Goal: Navigation & Orientation: Find specific page/section

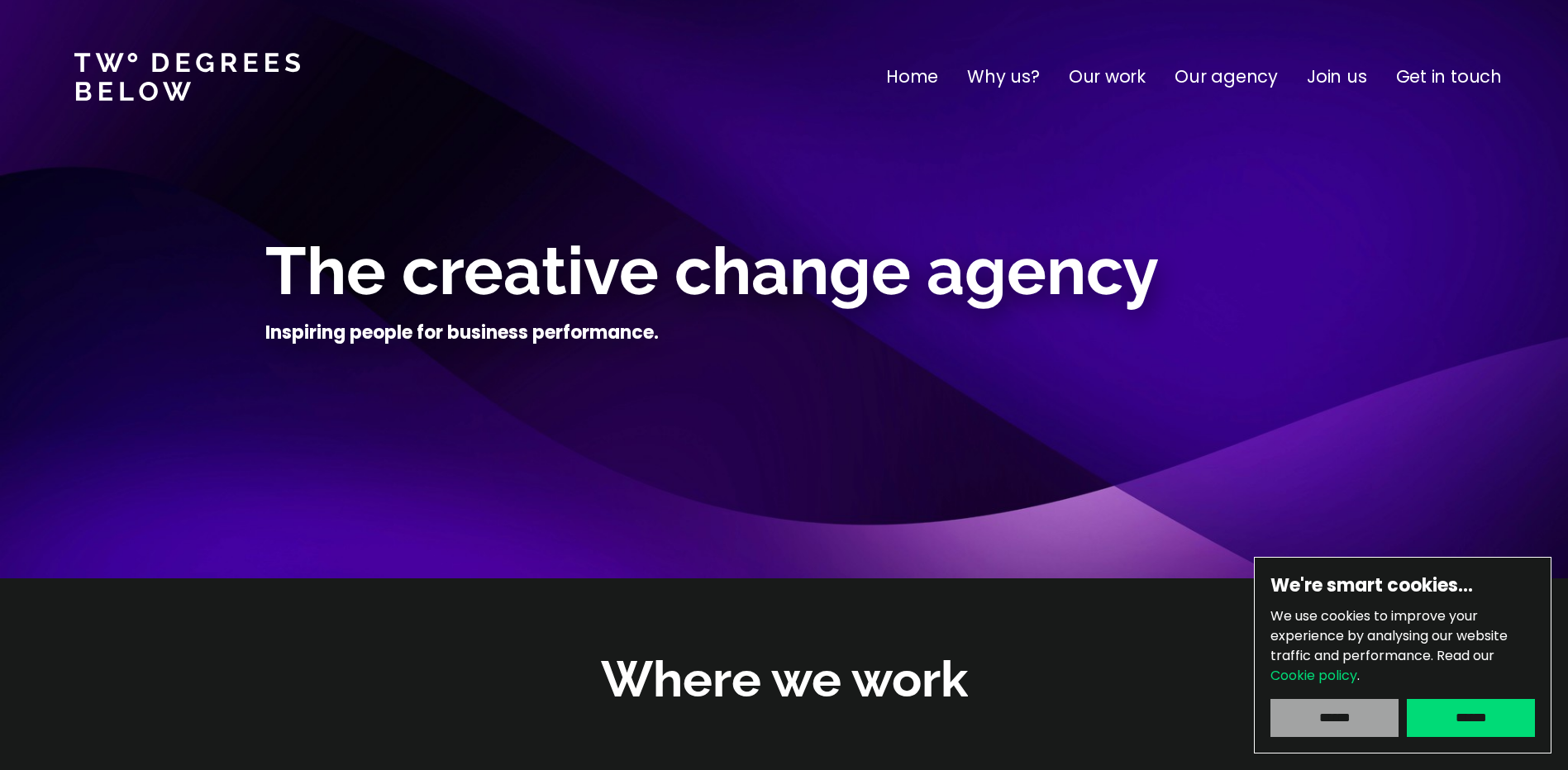
click at [1352, 715] on input "******" at bounding box center [1335, 717] width 128 height 38
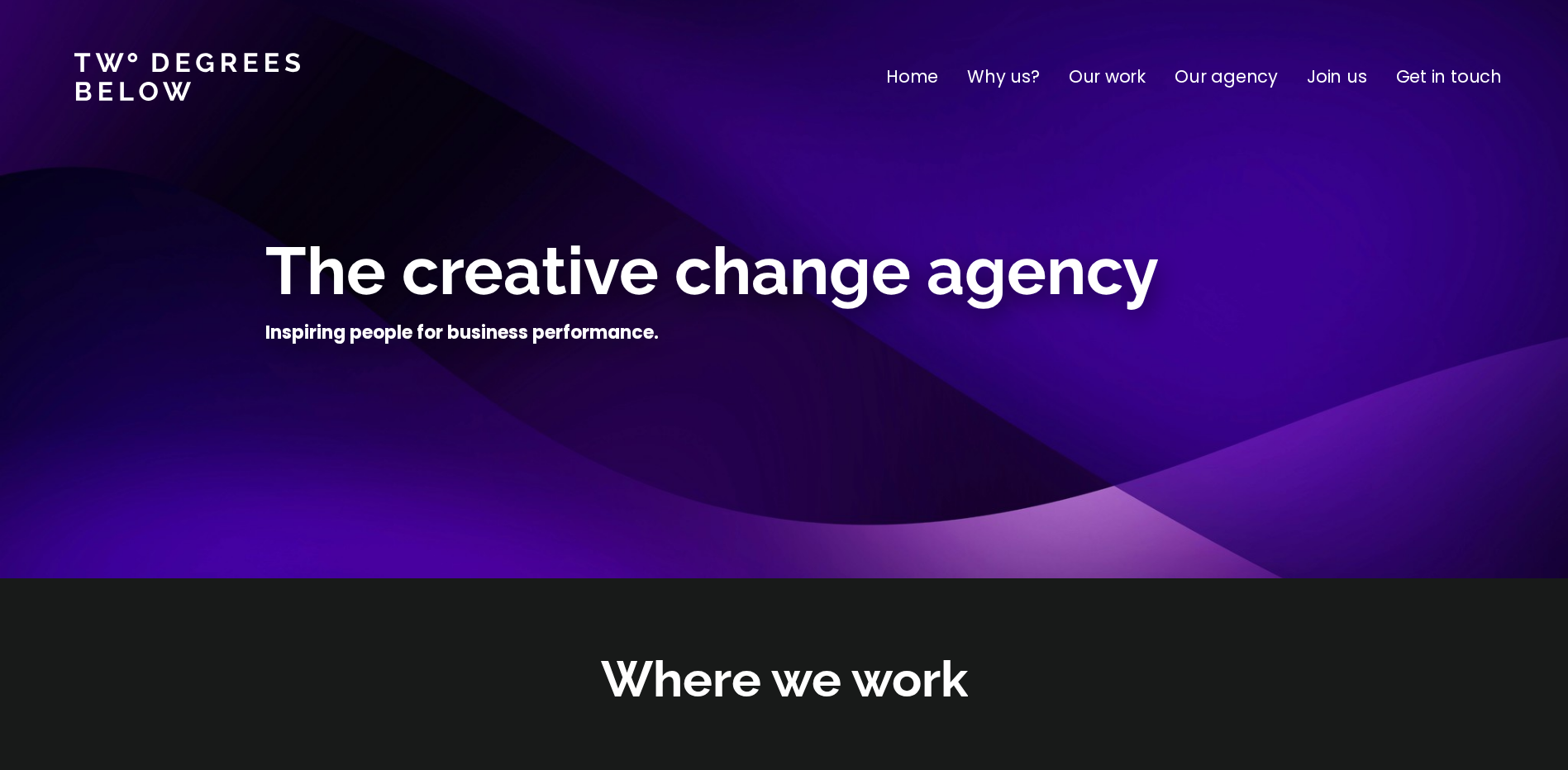
click at [1110, 77] on p "Our work" at bounding box center [1107, 77] width 77 height 26
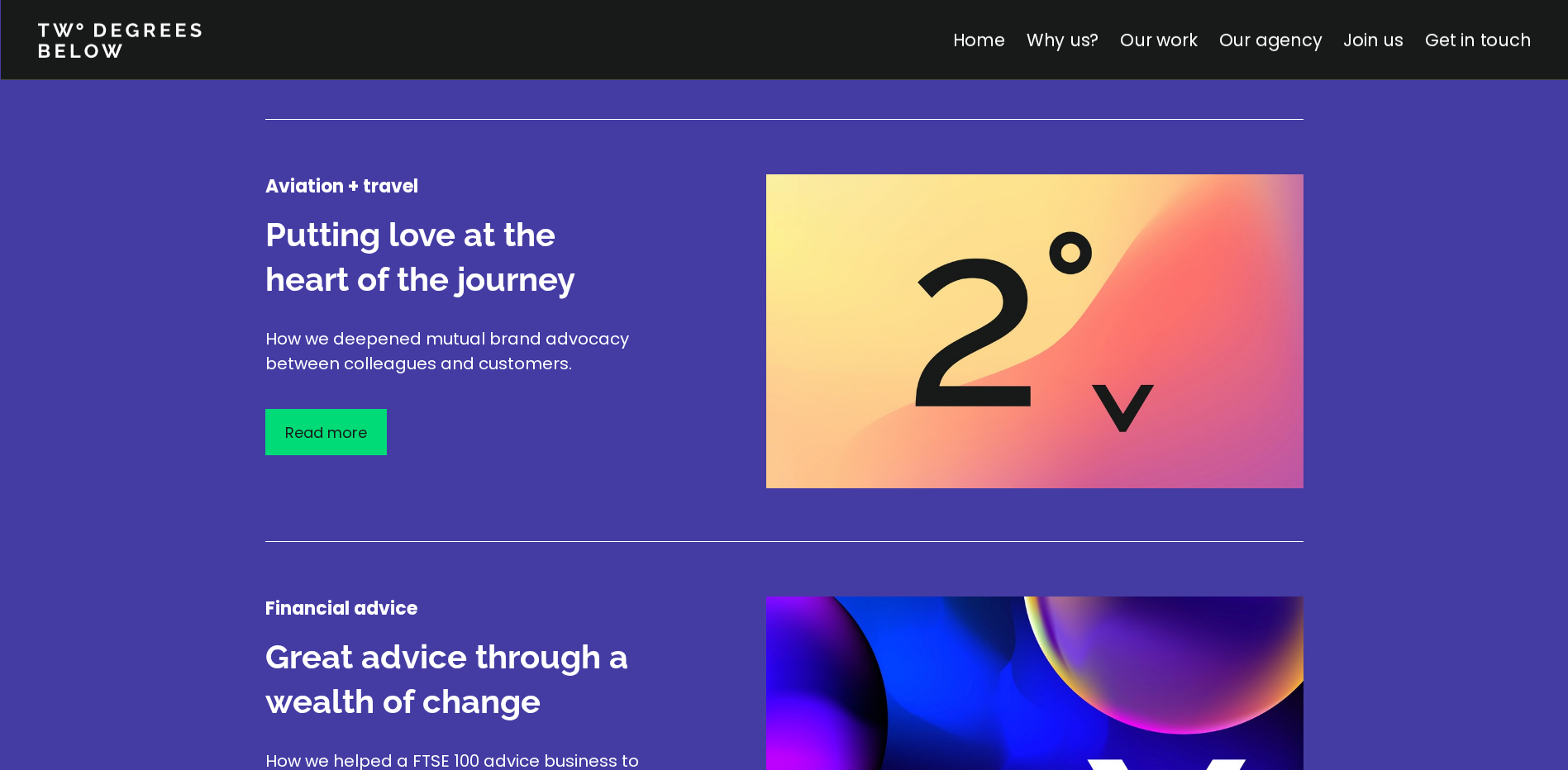
scroll to position [2431, 0]
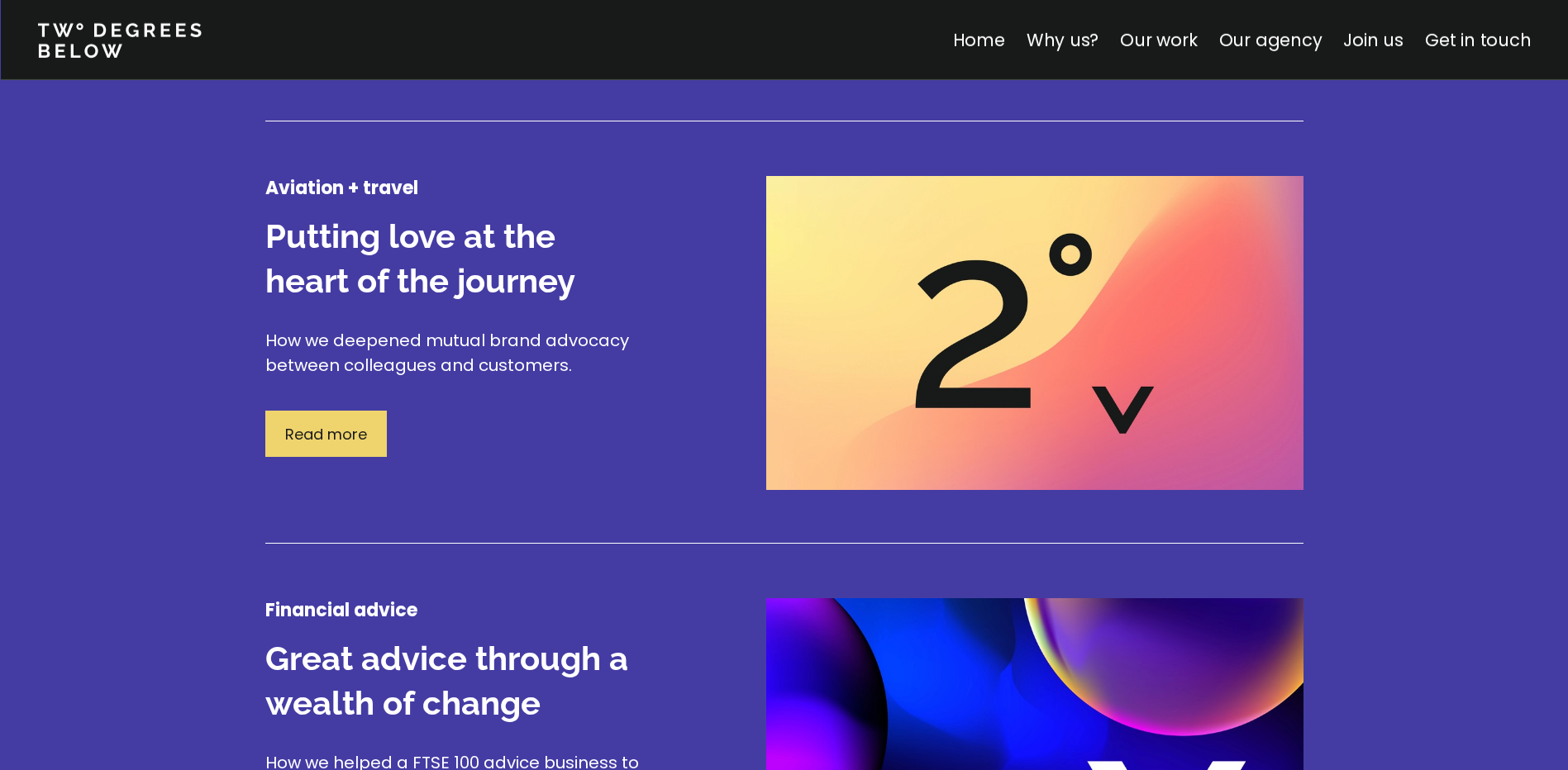
click at [322, 424] on p "Read more" at bounding box center [326, 433] width 82 height 22
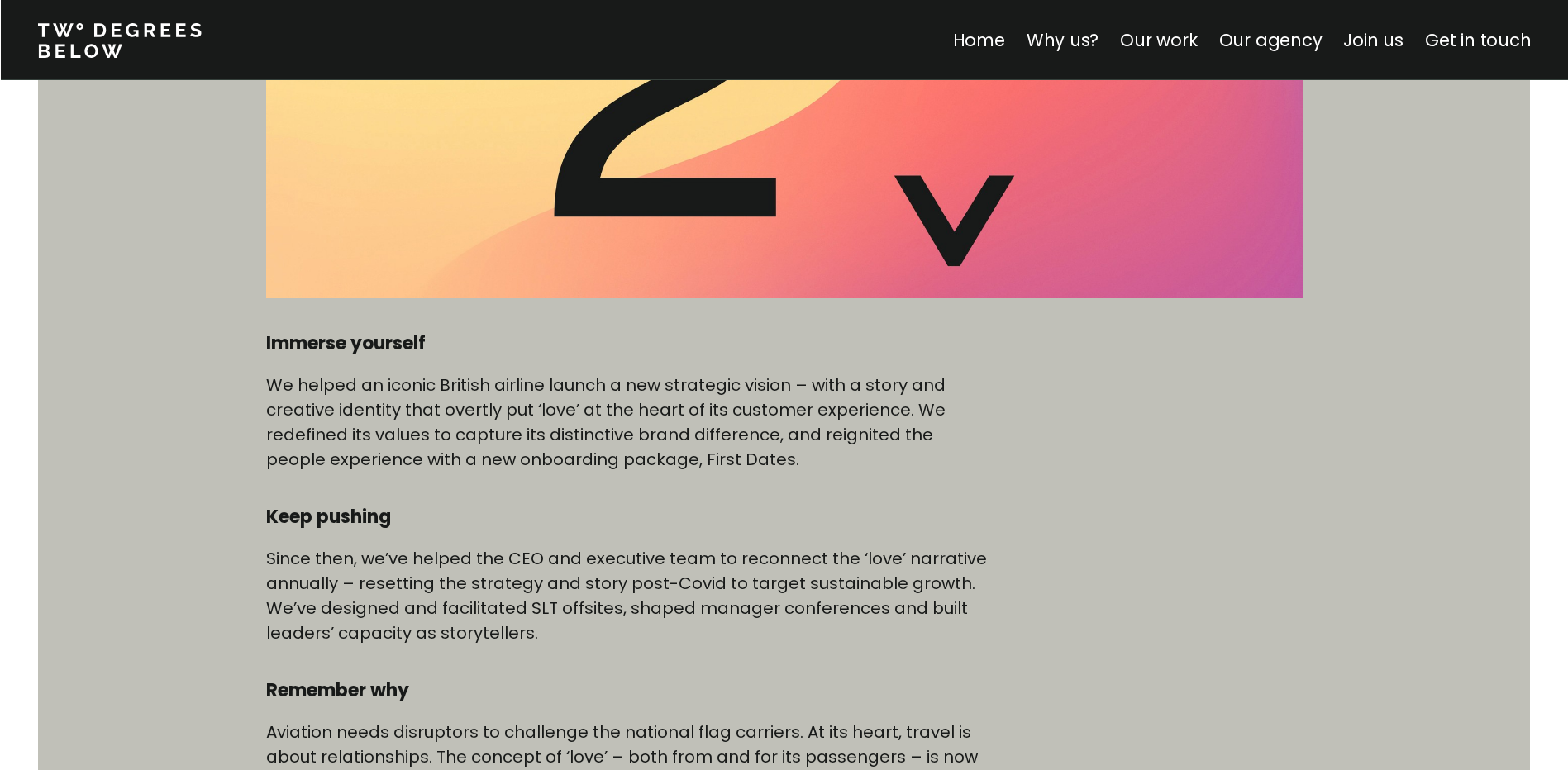
scroll to position [661, 0]
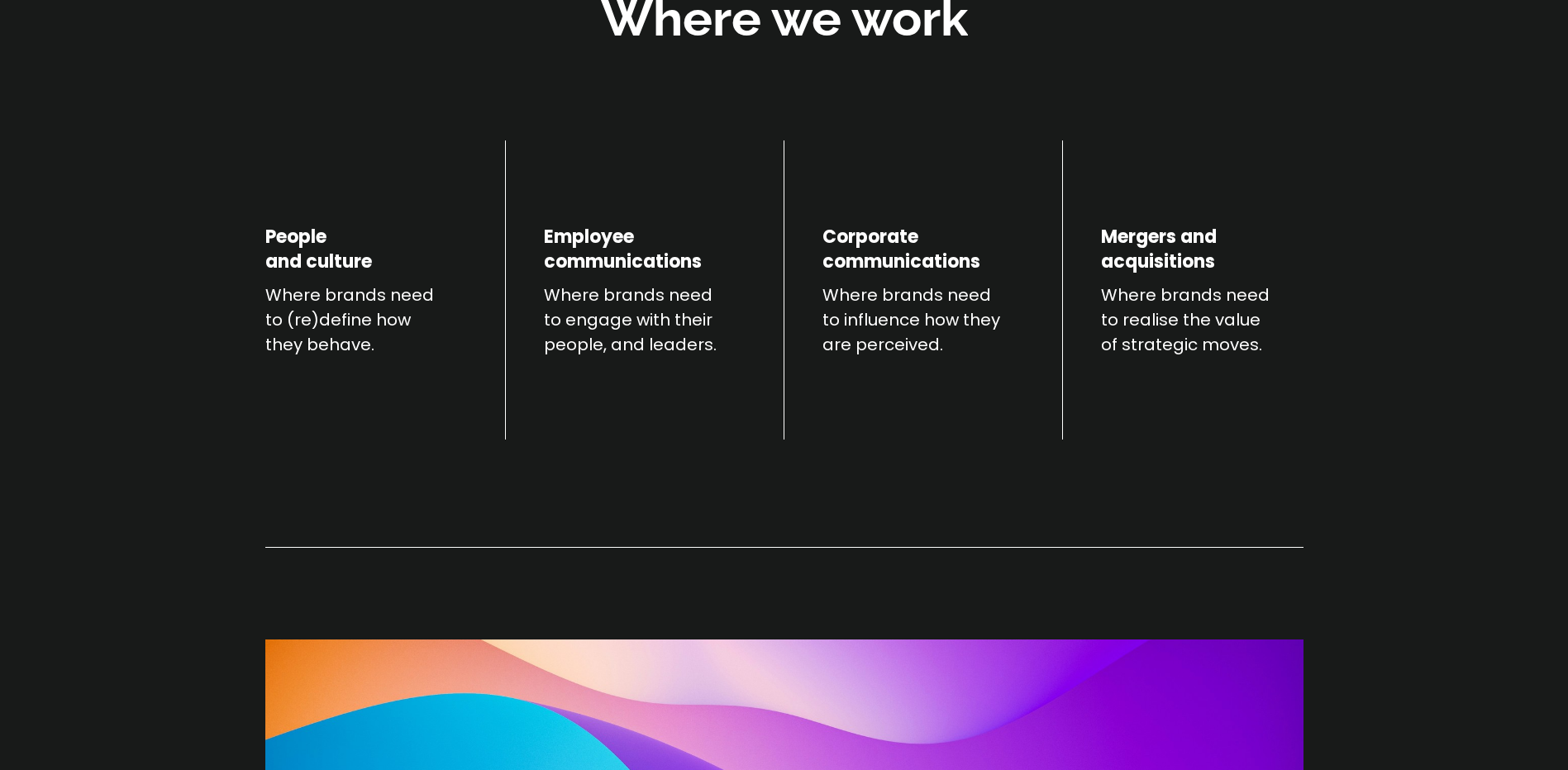
scroll to position [1936, 0]
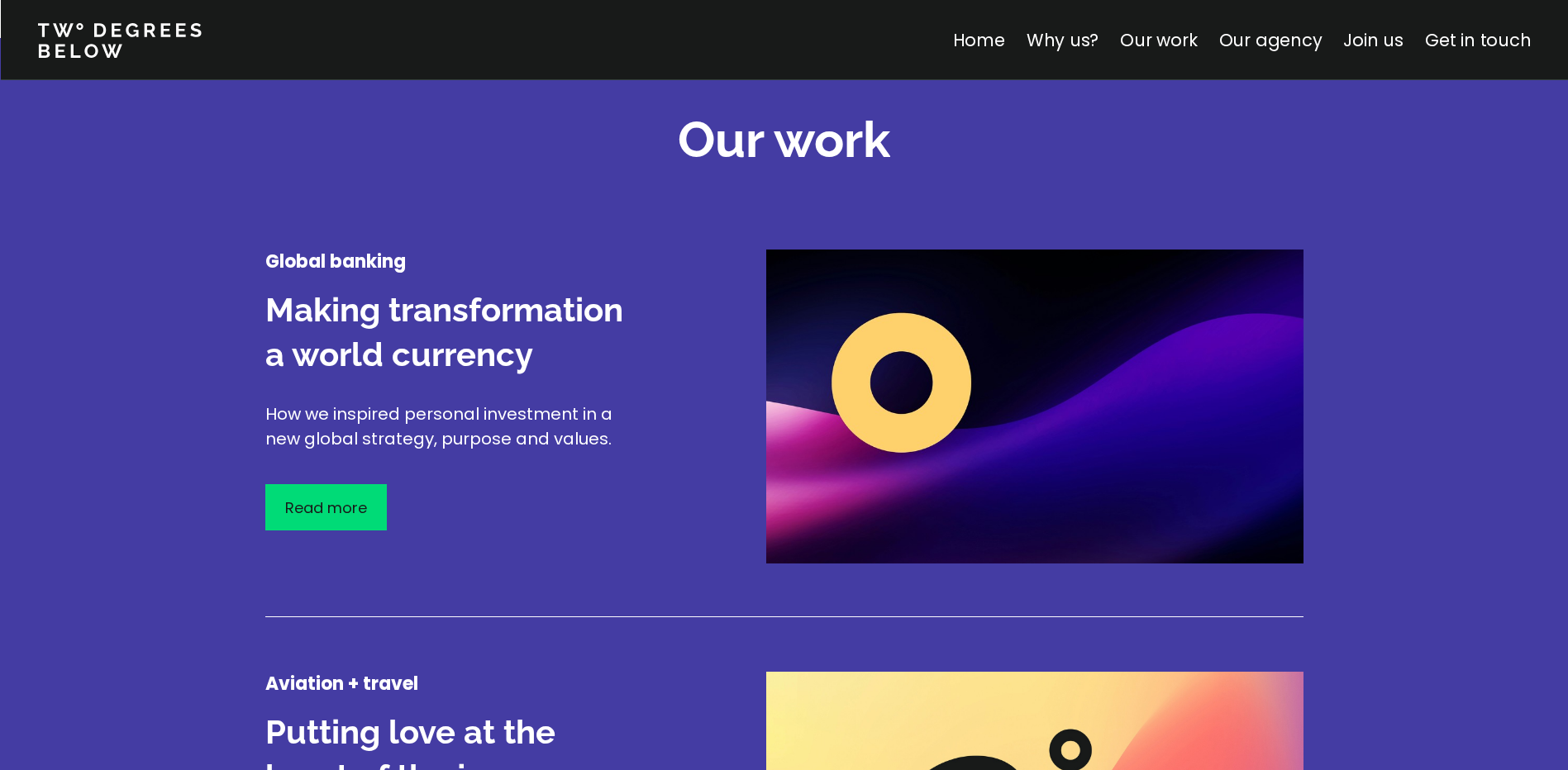
click at [354, 494] on div "Read more" at bounding box center [326, 507] width 121 height 46
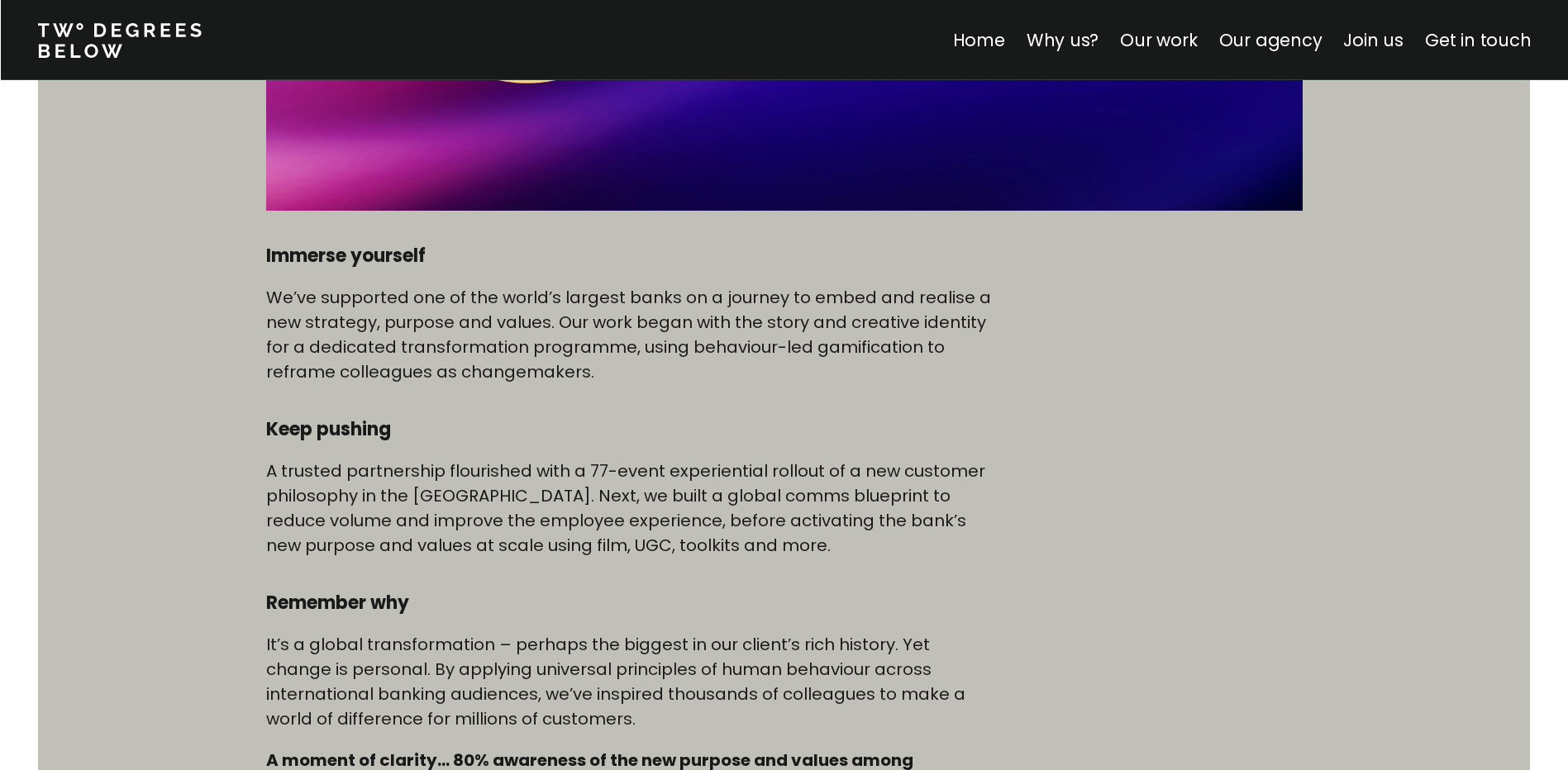
scroll to position [744, 0]
